Goal: Information Seeking & Learning: Learn about a topic

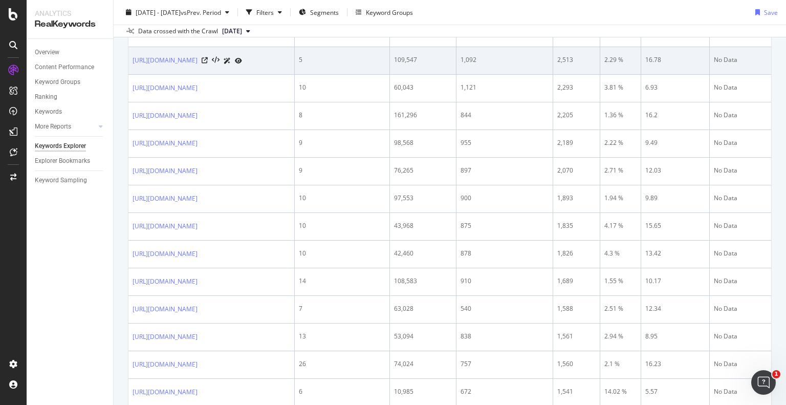
scroll to position [409, 0]
